Goal: Task Accomplishment & Management: Manage account settings

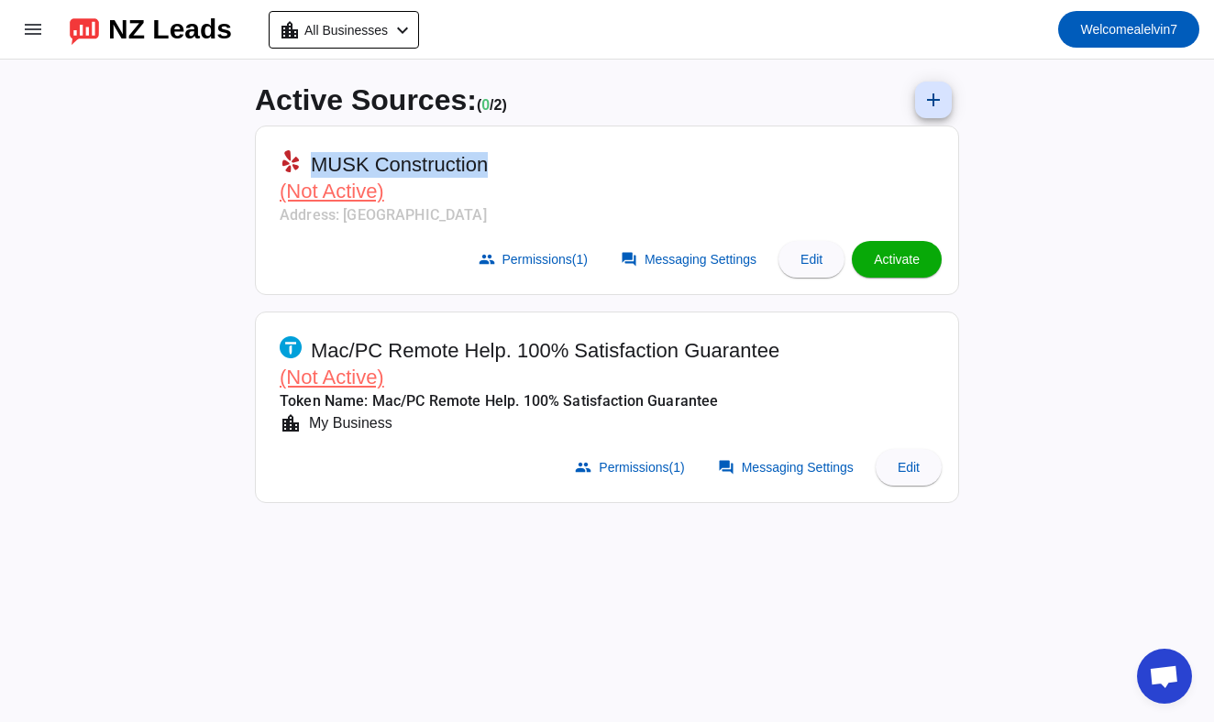
drag, startPoint x: 313, startPoint y: 160, endPoint x: 578, endPoint y: 160, distance: 264.9
click at [578, 160] on mat-card-header "MUSK Construction (Not Active) Address: [GEOGRAPHIC_DATA]" at bounding box center [607, 185] width 684 height 98
click at [42, 23] on mat-icon "menu" at bounding box center [33, 29] width 22 height 22
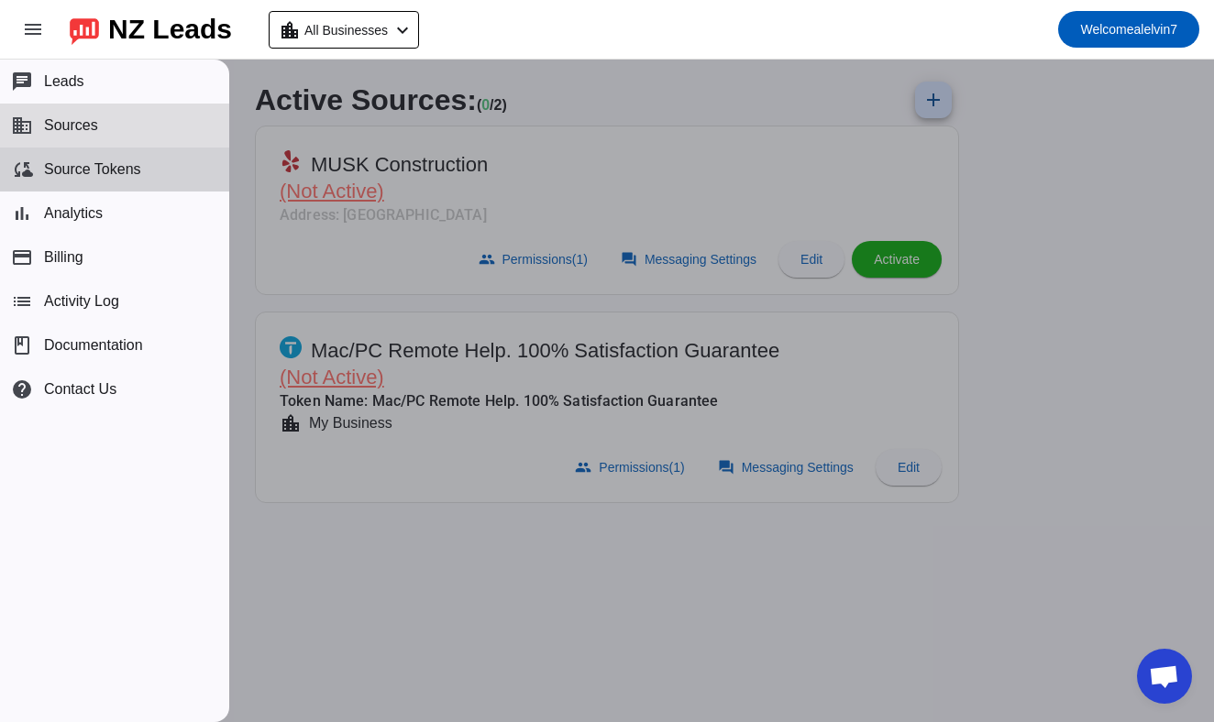
click at [113, 166] on span "Source Tokens" at bounding box center [92, 169] width 97 height 16
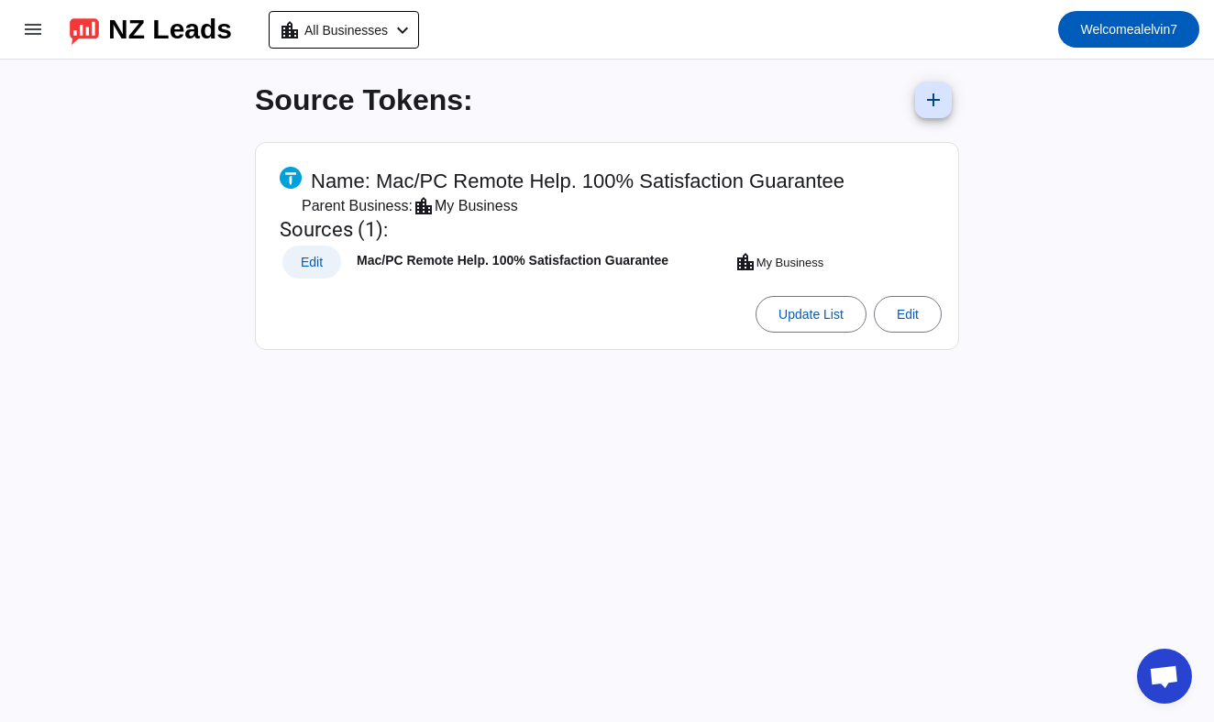
click at [313, 258] on span "Edit" at bounding box center [312, 263] width 22 height 12
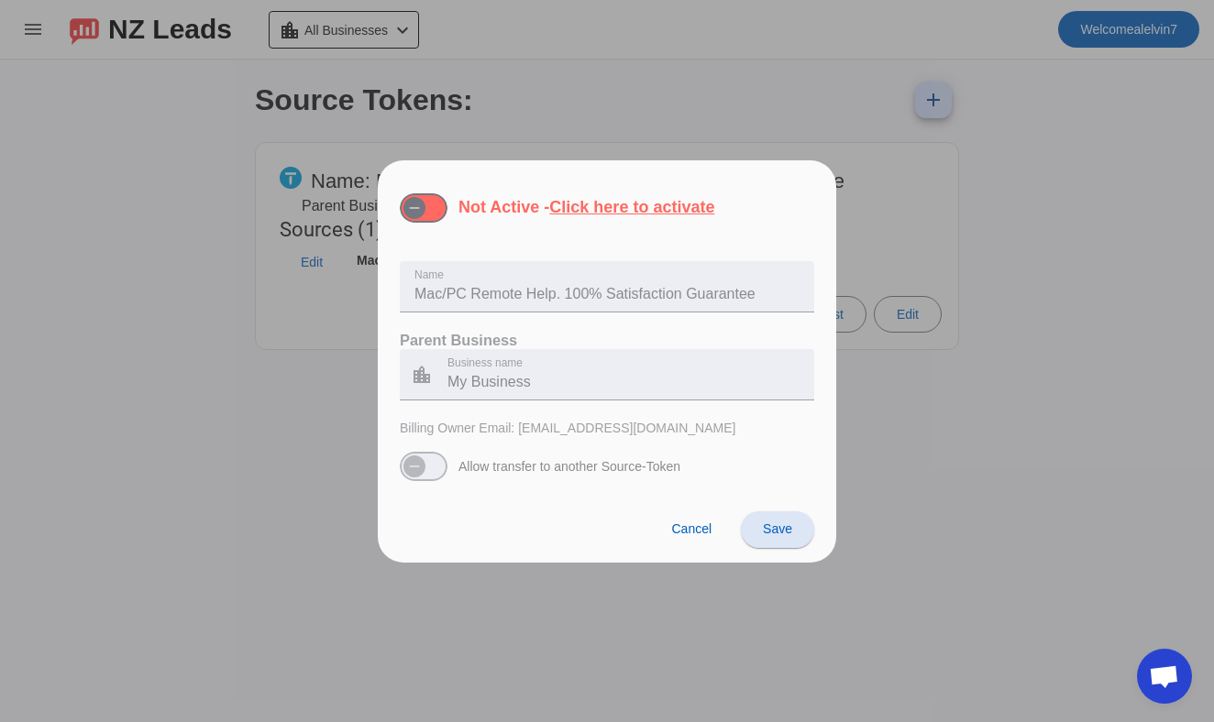
click at [313, 262] on div at bounding box center [607, 361] width 1214 height 722
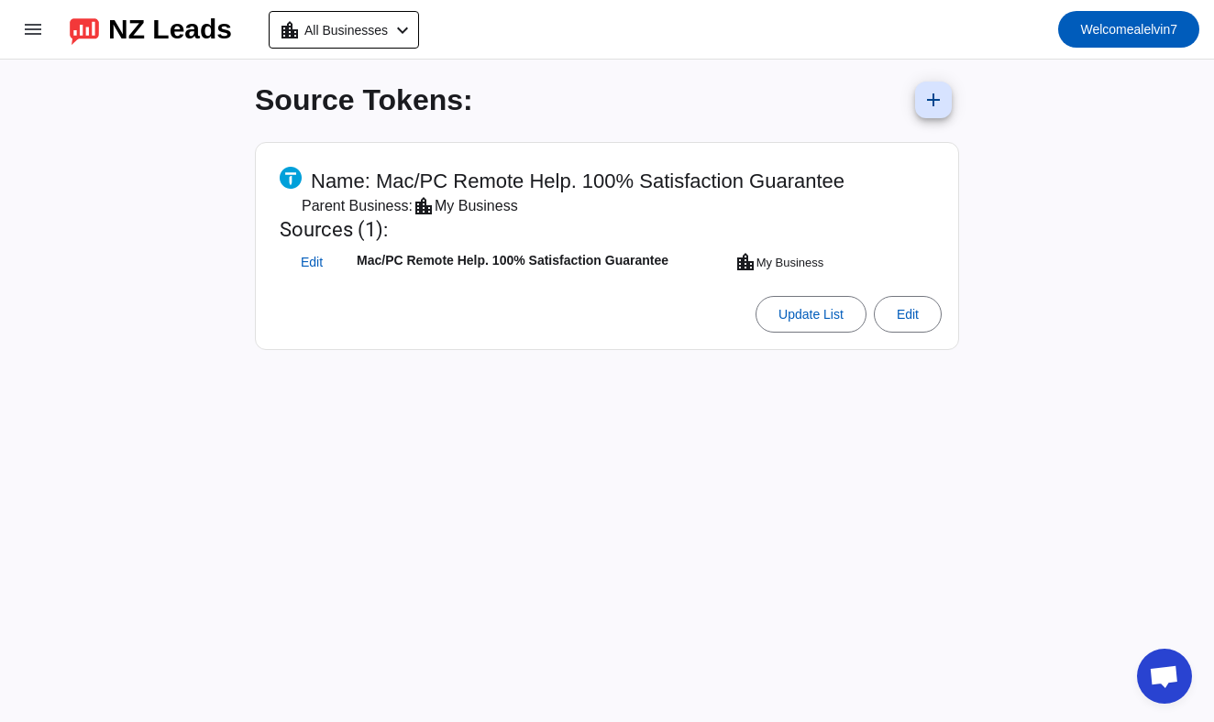
click at [372, 188] on span "Name: Mac/PC Remote Help. 100% Satisfaction Guarantee" at bounding box center [577, 182] width 533 height 26
click at [25, 23] on mat-icon "menu" at bounding box center [33, 29] width 22 height 22
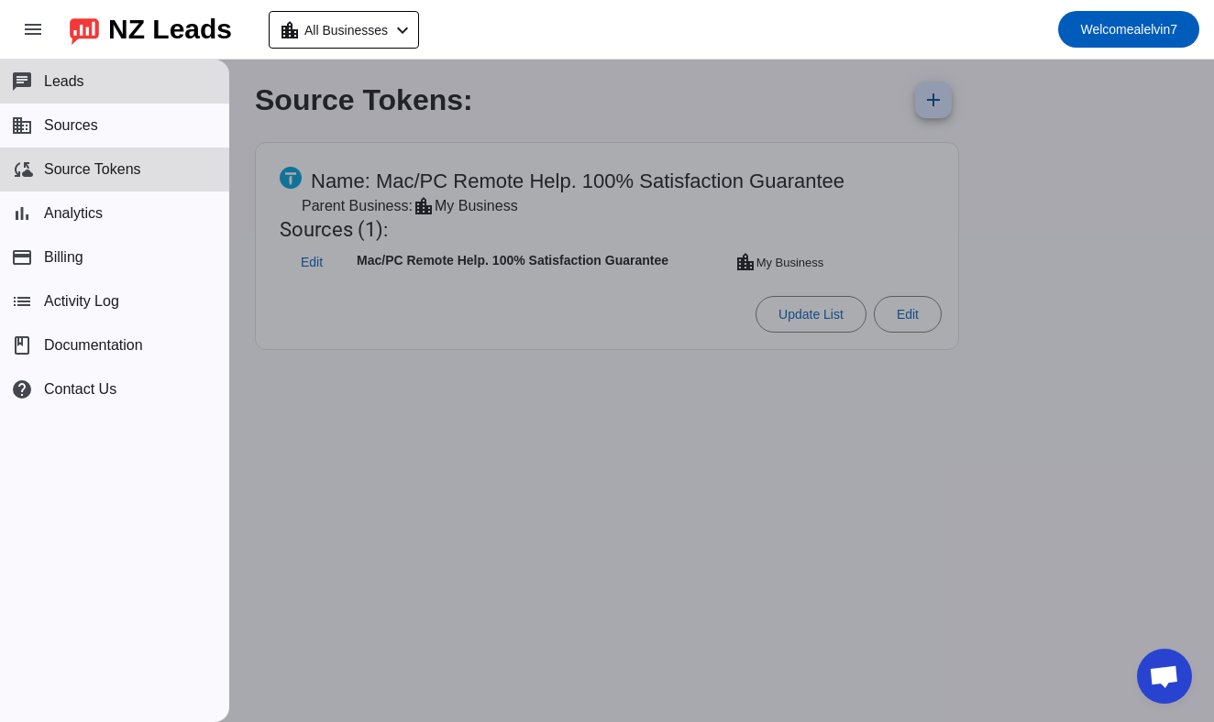
click at [95, 86] on button "chat Leads" at bounding box center [114, 82] width 229 height 44
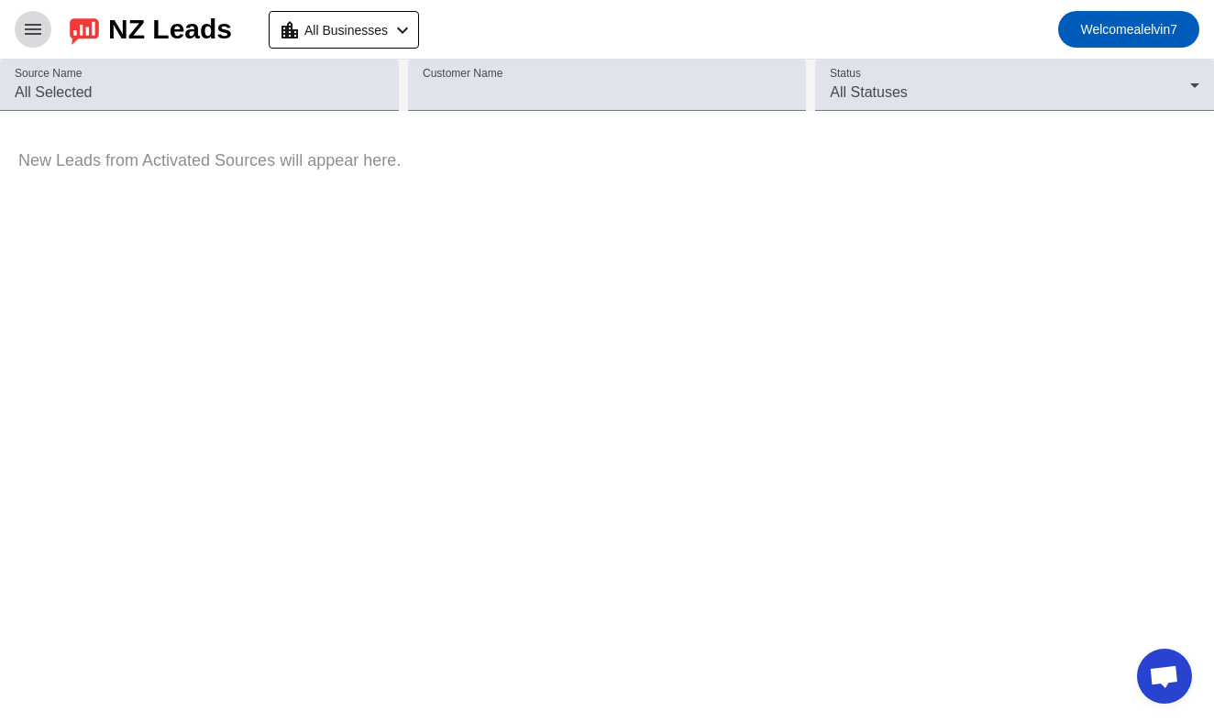
click at [26, 29] on mat-icon "menu" at bounding box center [33, 29] width 22 height 22
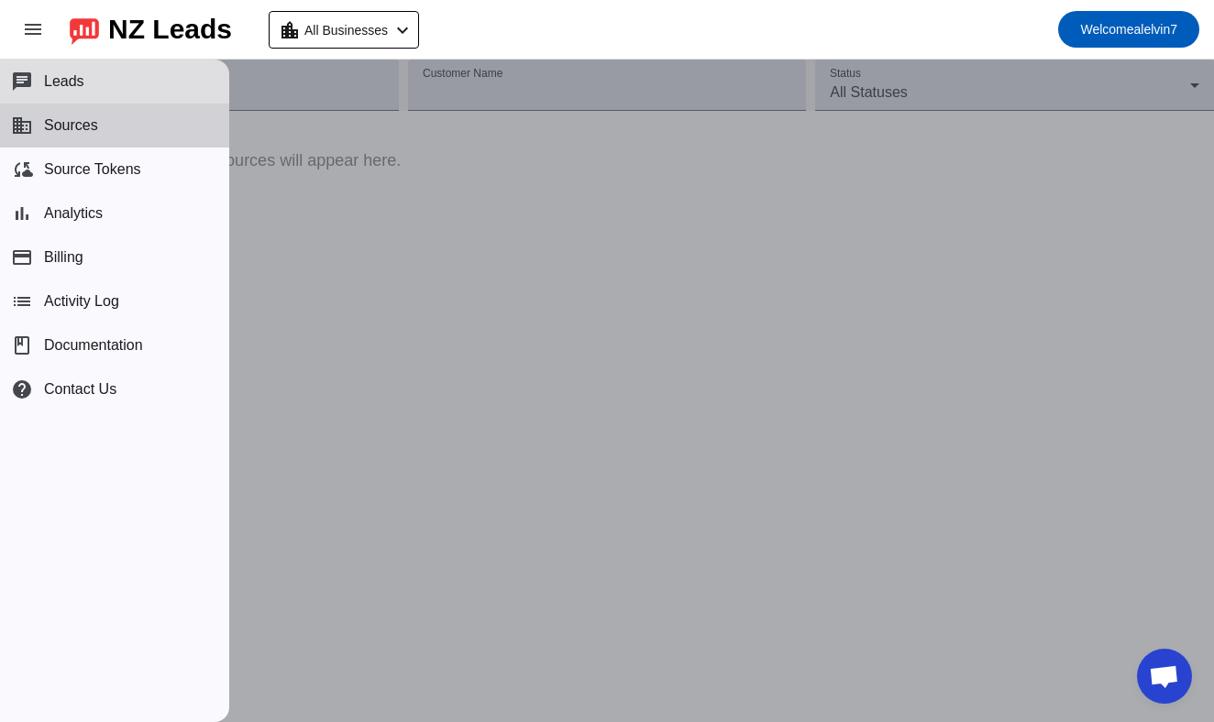
click at [74, 137] on button "business Sources" at bounding box center [114, 126] width 229 height 44
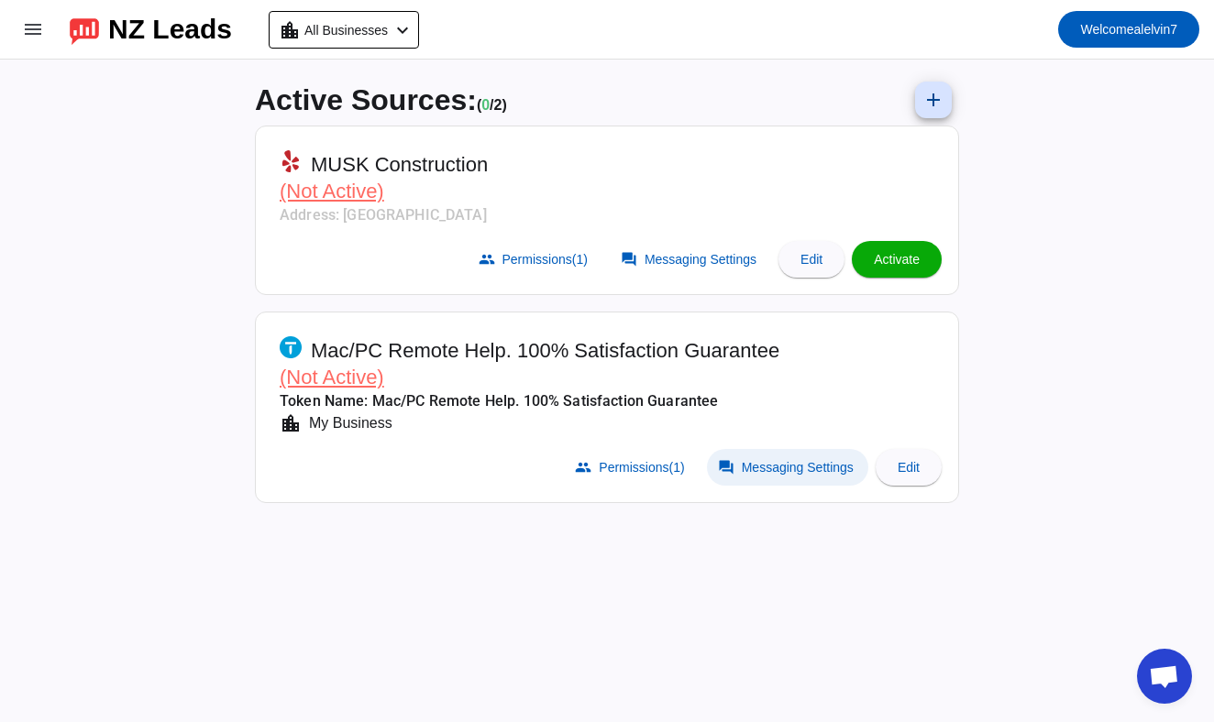
click at [750, 471] on span "Messaging Settings" at bounding box center [798, 467] width 112 height 15
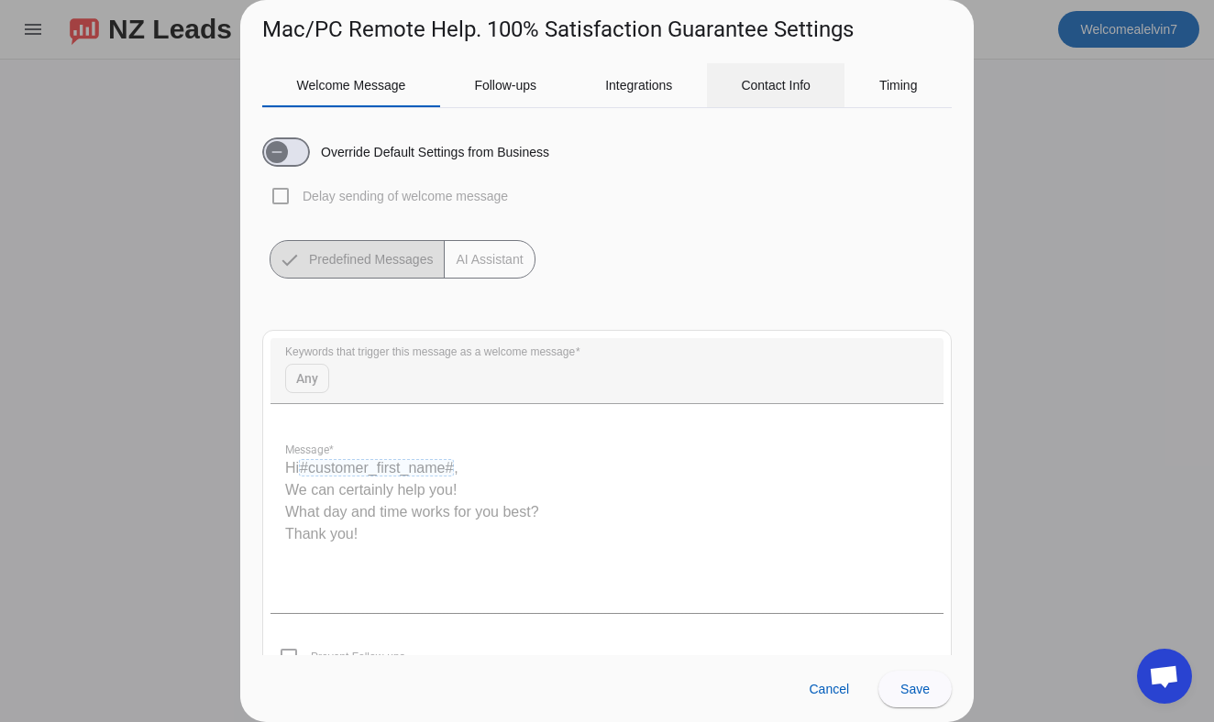
click at [786, 90] on span "Contact Info" at bounding box center [776, 85] width 70 height 13
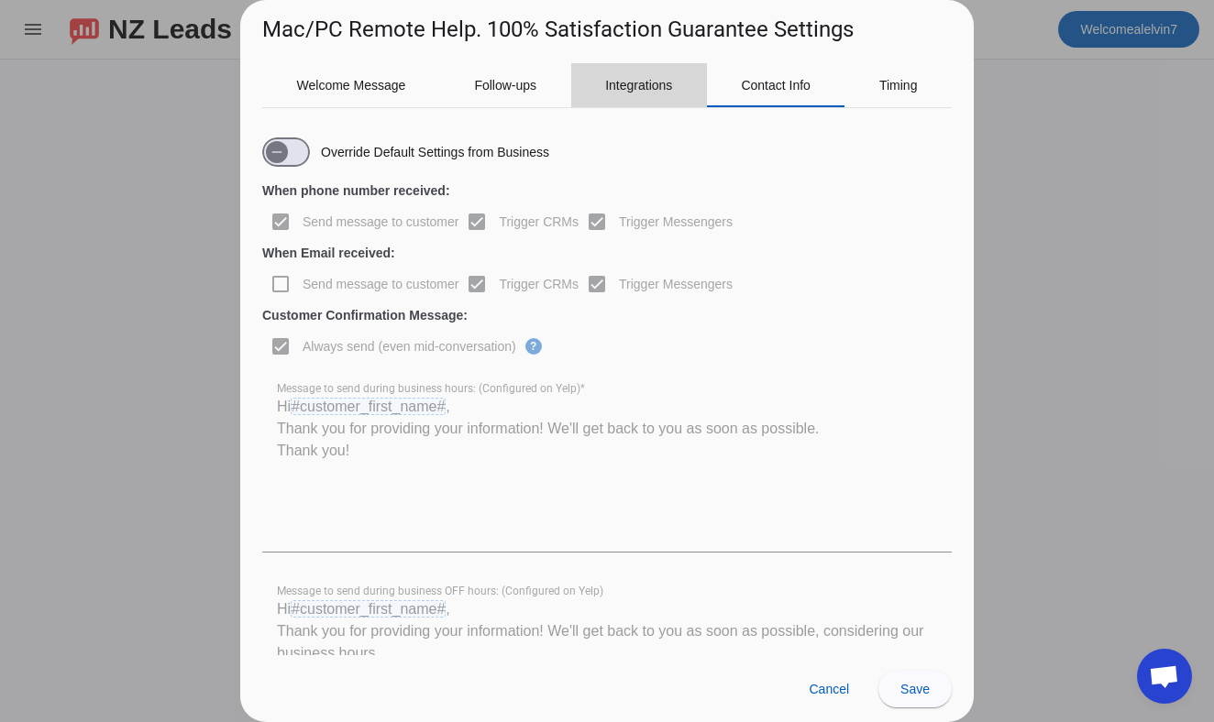
scroll to position [-1, 0]
click at [593, 82] on div "Integrations" at bounding box center [639, 85] width 136 height 44
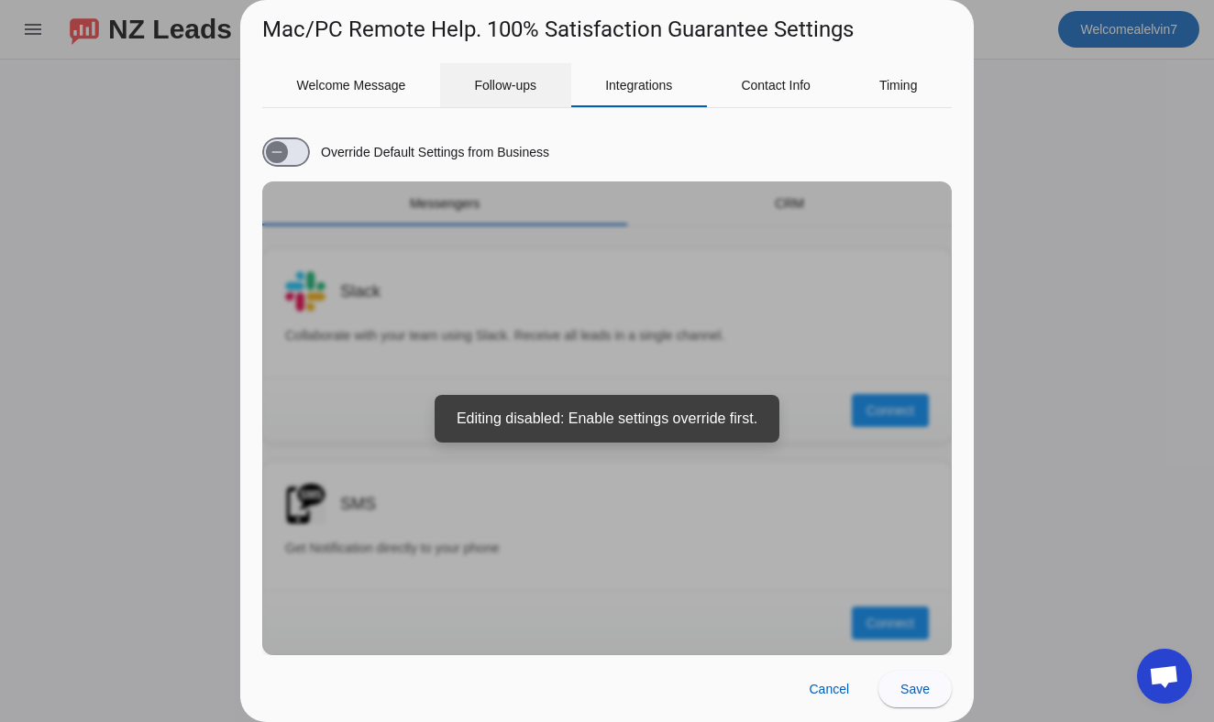
click at [534, 82] on span "Follow-ups" at bounding box center [505, 85] width 62 height 13
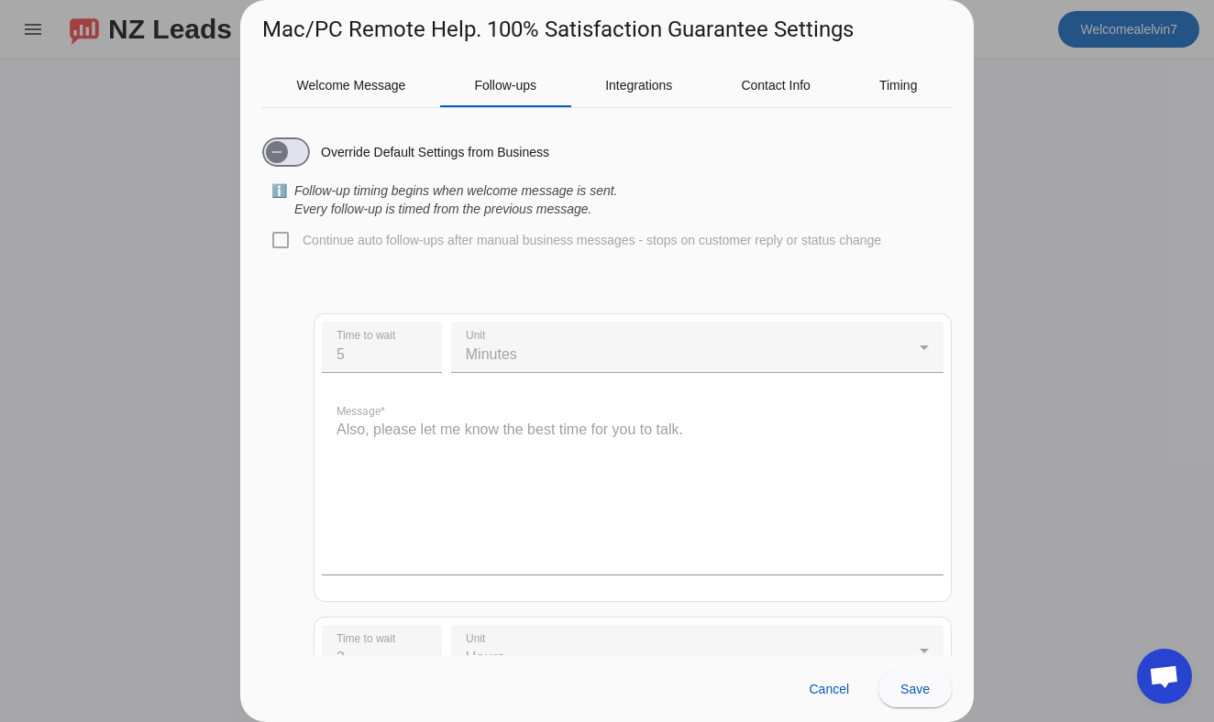
click at [911, 57] on div "Welcome Message Follow-ups Integrations Contact Info Timing Override Default Se…" at bounding box center [606, 350] width 733 height 610
click at [911, 68] on span "Timing" at bounding box center [898, 85] width 38 height 44
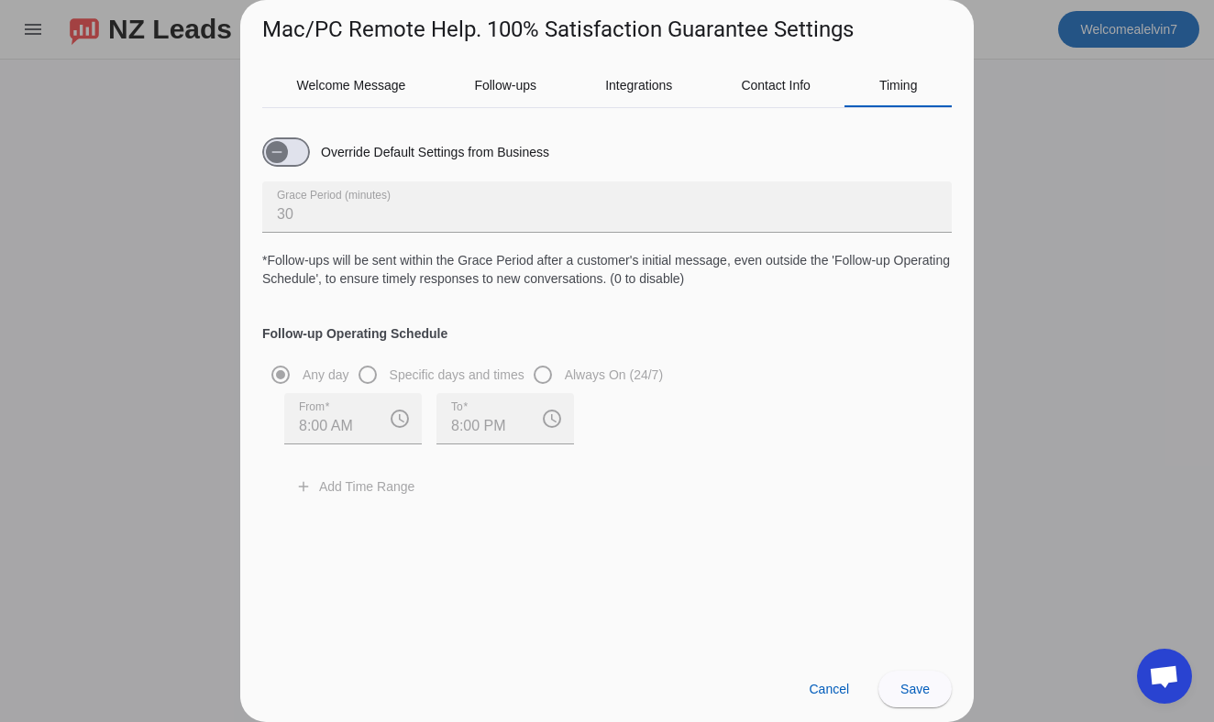
click at [1061, 203] on div at bounding box center [607, 361] width 1214 height 722
